Goal: Task Accomplishment & Management: Use online tool/utility

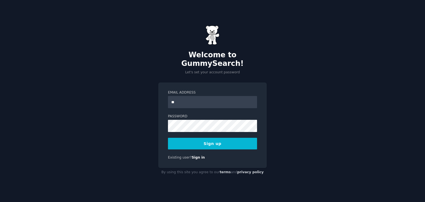
type input "*"
type input "**********"
click at [208, 139] on button "Sign up" at bounding box center [212, 144] width 89 height 12
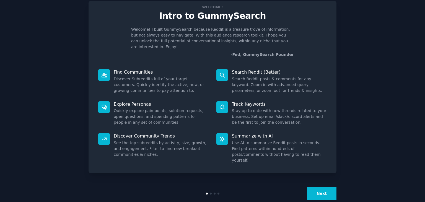
scroll to position [14, 0]
click at [316, 187] on button "Next" at bounding box center [322, 194] width 30 height 14
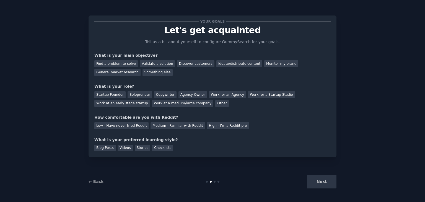
click at [316, 181] on div "Next" at bounding box center [295, 182] width 83 height 14
click at [315, 181] on div "Next" at bounding box center [295, 182] width 83 height 14
click at [161, 64] on div "Validate a solution" at bounding box center [157, 63] width 35 height 7
click at [151, 62] on div "Validate a solution" at bounding box center [157, 63] width 35 height 7
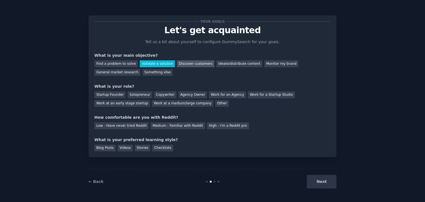
click at [196, 64] on div "Discover customers" at bounding box center [195, 63] width 37 height 7
click at [216, 63] on div "Ideate/distribute content" at bounding box center [239, 63] width 46 height 7
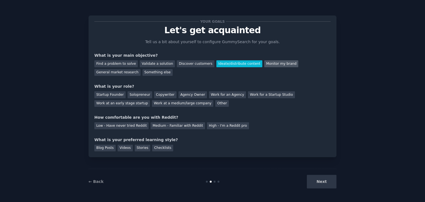
click at [264, 64] on div "Monitor my brand" at bounding box center [281, 63] width 34 height 7
click at [215, 102] on div "Other" at bounding box center [222, 103] width 14 height 7
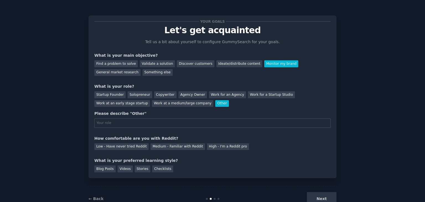
click at [157, 157] on div "Your goals Let's get acquainted Tell us a bit about yourself to configure Gummy…" at bounding box center [212, 96] width 236 height 151
drag, startPoint x: 157, startPoint y: 145, endPoint x: 154, endPoint y: 167, distance: 22.4
click at [157, 145] on div "Medium - Familiar with Reddit" at bounding box center [178, 146] width 54 height 7
click at [154, 172] on div "Checklists" at bounding box center [162, 169] width 21 height 7
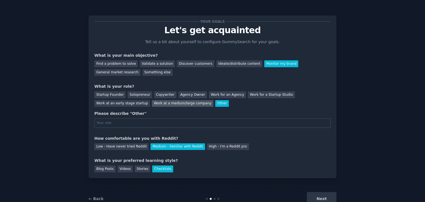
click at [152, 102] on div "Work at a medium/large company" at bounding box center [182, 103] width 61 height 7
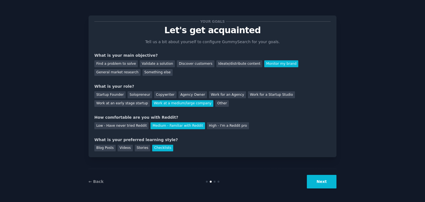
click at [330, 184] on button "Next" at bounding box center [322, 182] width 30 height 14
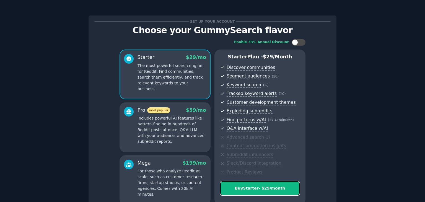
click at [288, 187] on div "Buy Starter - $ 29 /month" at bounding box center [260, 188] width 79 height 6
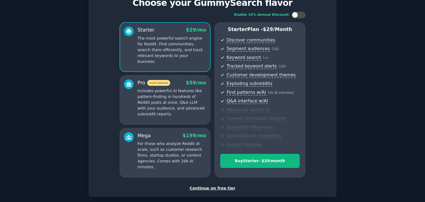
scroll to position [28, 0]
click at [202, 191] on div "Set up your account Choose your GummySearch flavor Enable 33% Annual Discount S…" at bounding box center [213, 92] width 248 height 209
click at [203, 189] on div "Continue on free tier" at bounding box center [212, 188] width 236 height 6
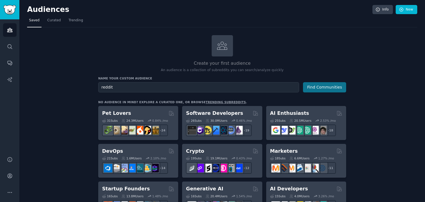
type input "reddit"
click at [309, 86] on button "Find Communities" at bounding box center [324, 87] width 43 height 10
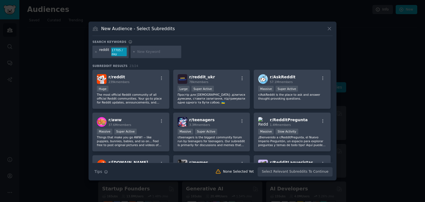
click at [361, 97] on div at bounding box center [212, 101] width 425 height 202
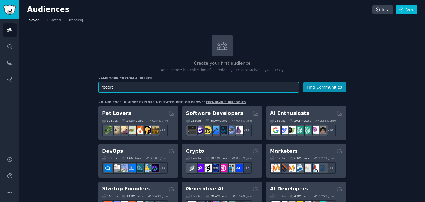
drag, startPoint x: 227, startPoint y: 89, endPoint x: 85, endPoint y: 84, distance: 142.1
type input "mobpsycho"
click at [303, 82] on button "Find Communities" at bounding box center [324, 87] width 43 height 10
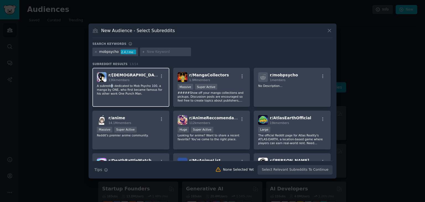
drag, startPoint x: 113, startPoint y: 81, endPoint x: 111, endPoint y: 82, distance: 3.4
click at [111, 82] on div "r/ Mobpsycho100 136k members A subreddit dedicated to Mob Psycho 100, a manga b…" at bounding box center [130, 87] width 77 height 39
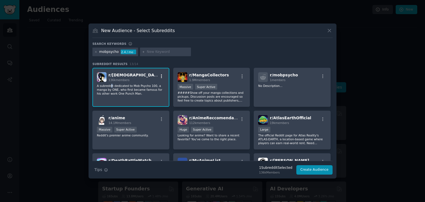
click at [160, 76] on icon "button" at bounding box center [161, 76] width 5 height 5
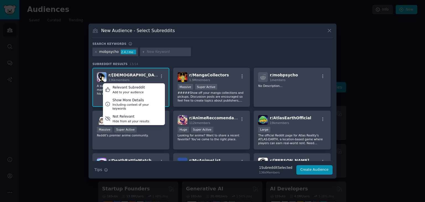
click at [317, 176] on div "New Audience - Select Subreddits Search keywords mobpsycho 2.4 / mo Subreddit R…" at bounding box center [213, 101] width 248 height 155
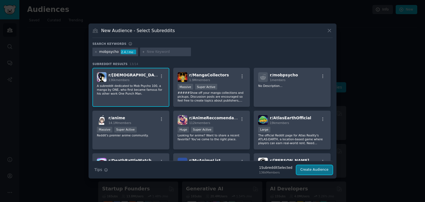
click at [314, 171] on button "Create Audience" at bounding box center [314, 169] width 37 height 9
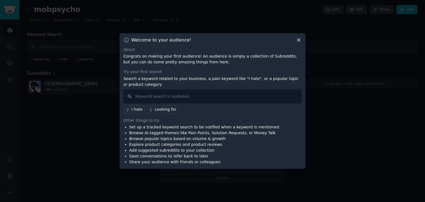
click at [298, 43] on div "Welcome to your audience! About Congrats on making your first audience! An audi…" at bounding box center [213, 101] width 186 height 136
click at [297, 41] on icon at bounding box center [299, 40] width 6 height 6
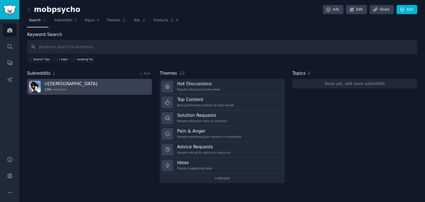
click at [102, 83] on link "r/ Mobpsycho100 136k members" at bounding box center [89, 87] width 125 height 16
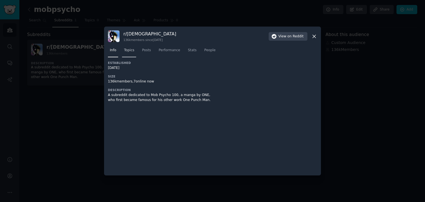
click at [133, 50] on span "Topics" at bounding box center [129, 50] width 10 height 5
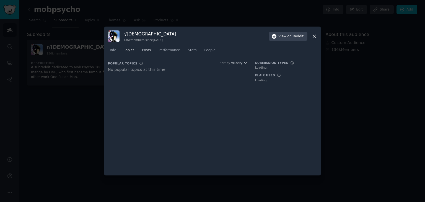
click at [142, 50] on span "Posts" at bounding box center [146, 50] width 9 height 5
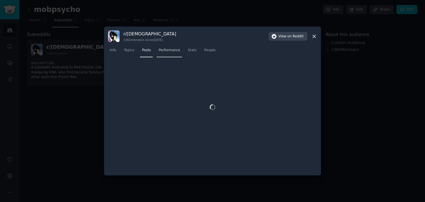
click at [159, 50] on span "Performance" at bounding box center [170, 50] width 22 height 5
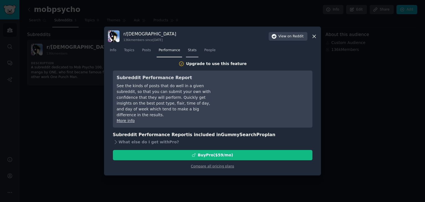
click at [186, 52] on link "Stats" at bounding box center [192, 51] width 12 height 11
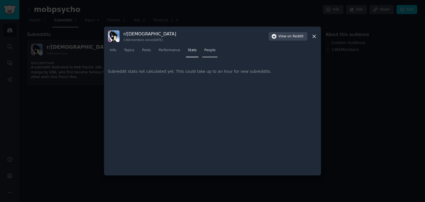
click at [208, 52] on span "People" at bounding box center [209, 50] width 11 height 5
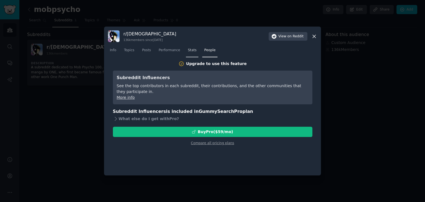
click at [186, 53] on link "Stats" at bounding box center [192, 51] width 12 height 11
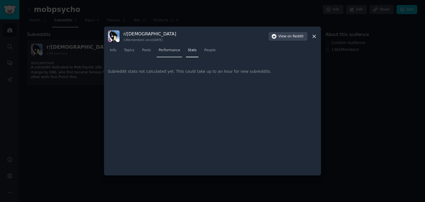
click at [167, 50] on span "Performance" at bounding box center [170, 50] width 22 height 5
